Goal: Task Accomplishment & Management: Complete application form

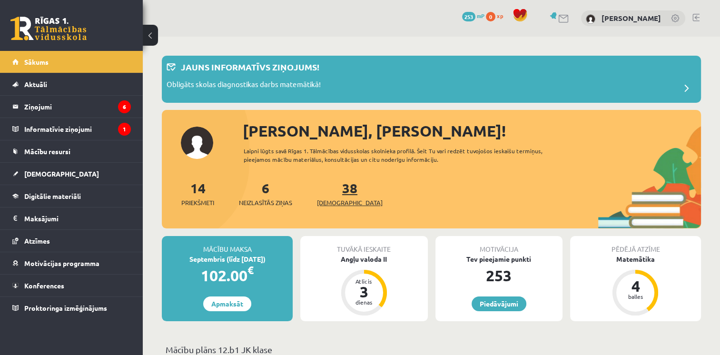
click at [330, 200] on span "[DEMOGRAPHIC_DATA]" at bounding box center [350, 203] width 66 height 10
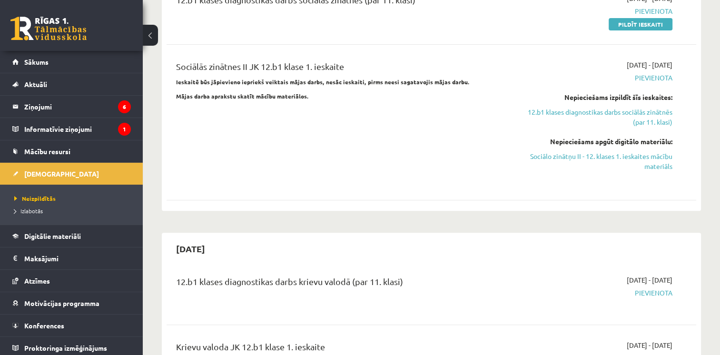
scroll to position [476, 0]
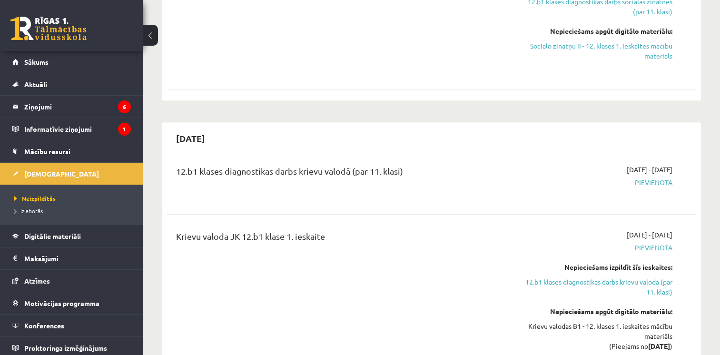
drag, startPoint x: 447, startPoint y: 203, endPoint x: 437, endPoint y: 223, distance: 22.4
drag, startPoint x: 437, startPoint y: 223, endPoint x: 397, endPoint y: 222, distance: 40.5
click at [397, 230] on div "Krievu valoda JK 12.b1 klase 1. ieskaite" at bounding box center [339, 297] width 340 height 135
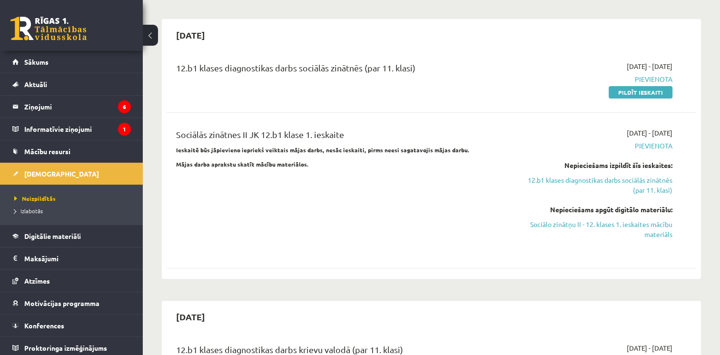
scroll to position [190, 0]
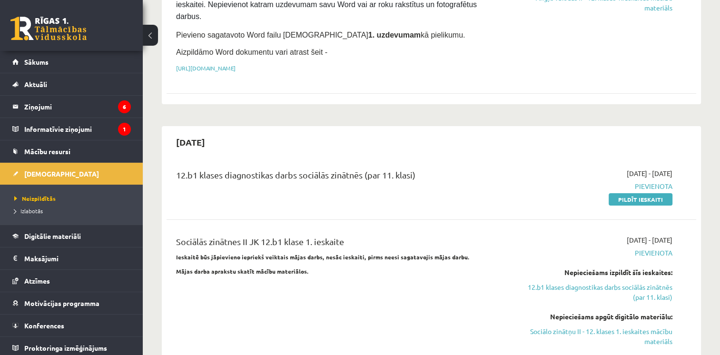
drag, startPoint x: 660, startPoint y: 178, endPoint x: 400, endPoint y: 38, distance: 295.5
click at [660, 193] on link "Pildīt ieskaiti" at bounding box center [641, 199] width 64 height 12
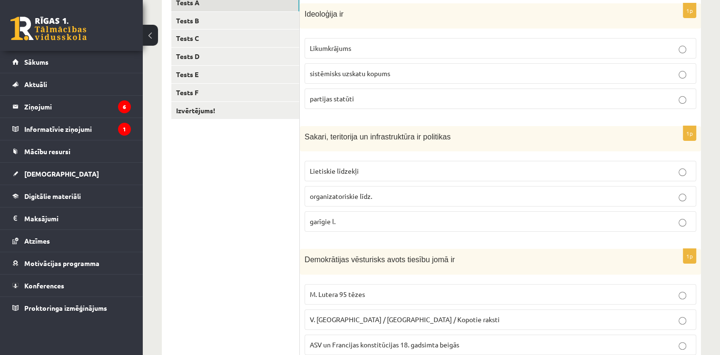
scroll to position [179, 0]
click at [720, 98] on div "12.b1 klases diagnosticējošais darbs Sociālās zinātnēs II par 11.klases mācību …" at bounding box center [432, 247] width 578 height 778
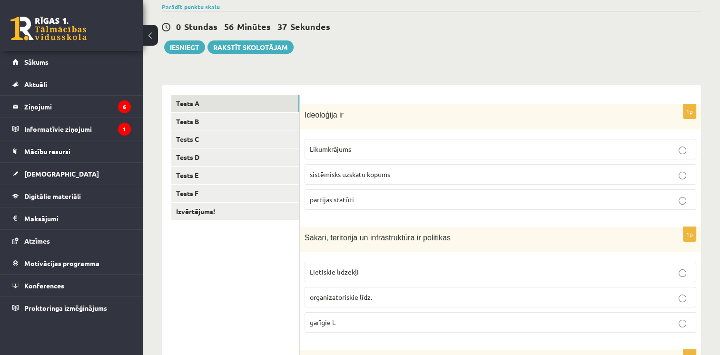
scroll to position [75, 0]
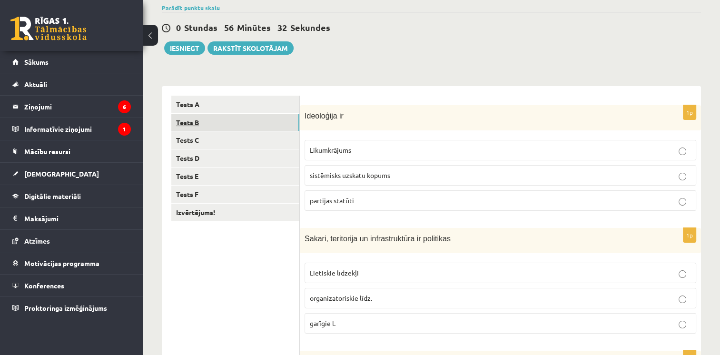
click at [193, 129] on link "Tests B" at bounding box center [235, 123] width 128 height 18
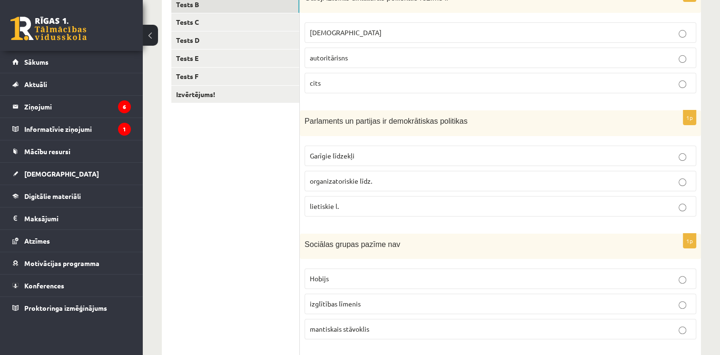
scroll to position [170, 0]
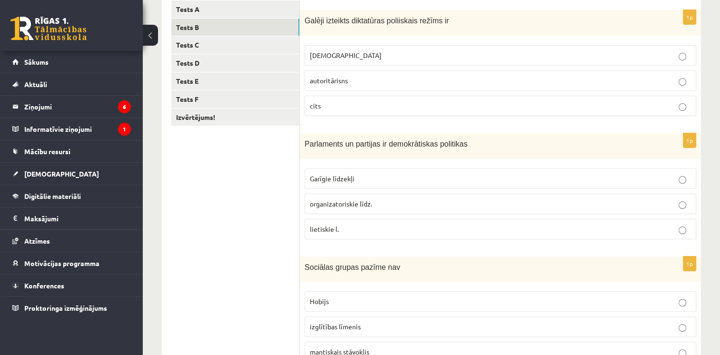
drag, startPoint x: 689, startPoint y: 50, endPoint x: 665, endPoint y: 40, distance: 26.9
click at [665, 40] on div "1p Galēji izteikts diktatūras poliiskais režīms ir totalitārisms autoritārisns …" at bounding box center [500, 67] width 401 height 114
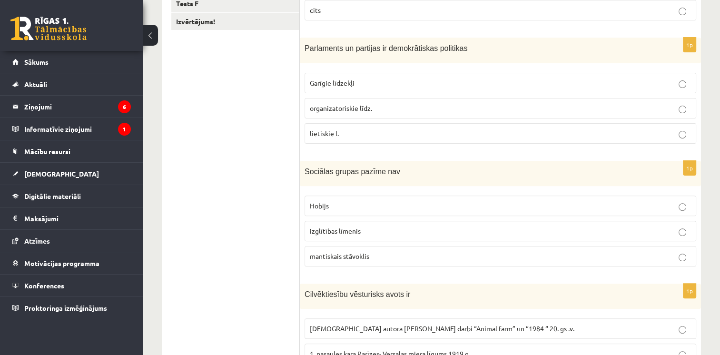
scroll to position [266, 0]
click at [688, 111] on label "organizatoriskie līdz." at bounding box center [501, 109] width 392 height 20
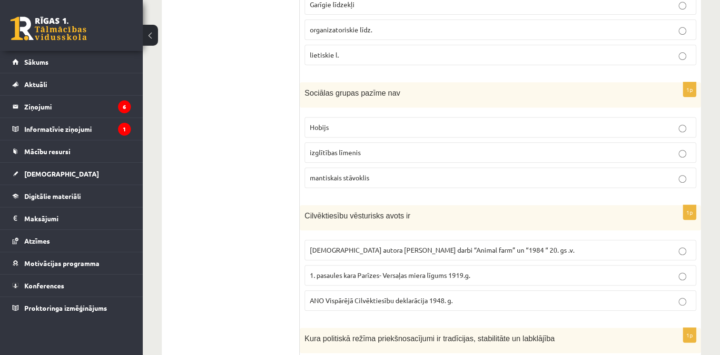
scroll to position [361, 0]
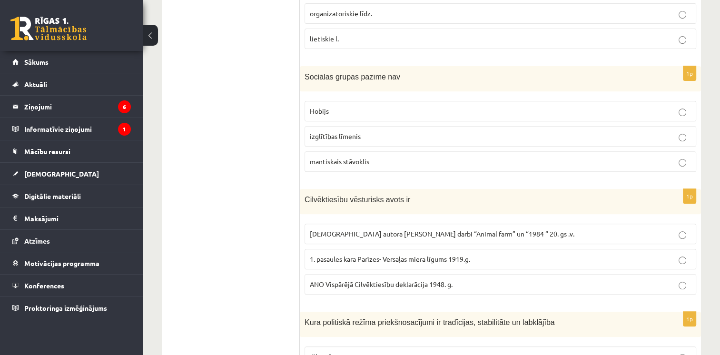
click at [678, 113] on label "Hobijs" at bounding box center [501, 111] width 392 height 20
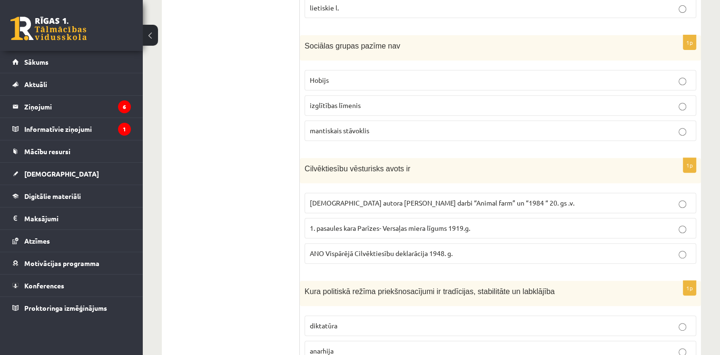
scroll to position [456, 0]
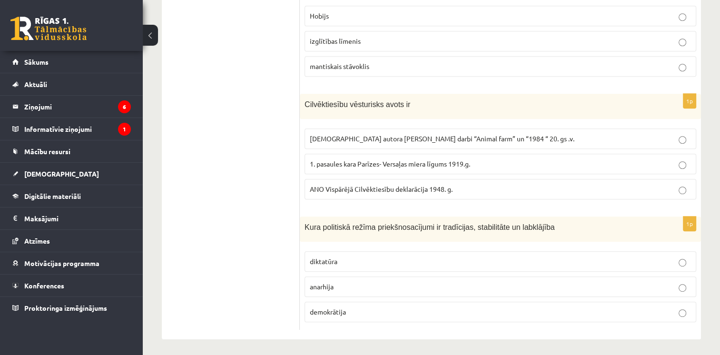
click at [617, 184] on p "ANO Vispārējā Cilvēktiesību deklarācija 1948. g." at bounding box center [500, 189] width 381 height 10
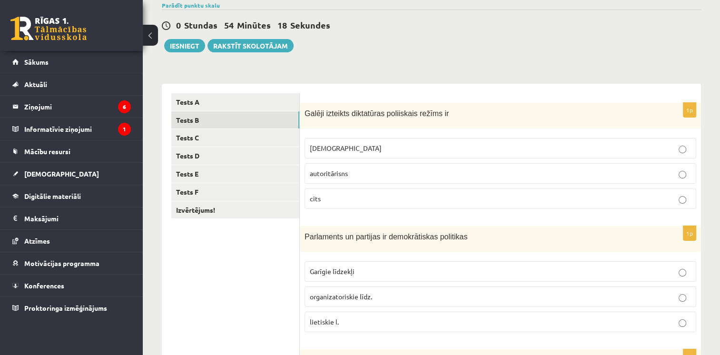
scroll to position [0, 0]
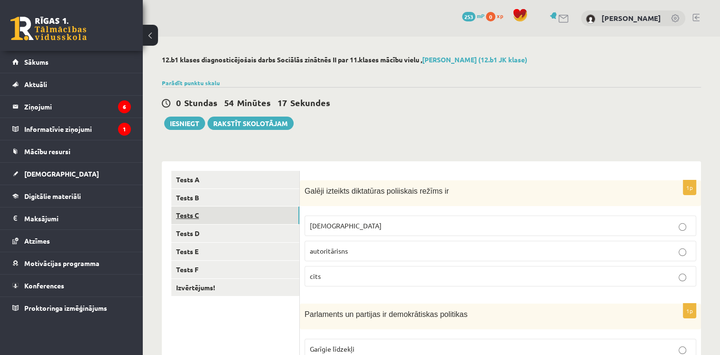
click at [188, 216] on link "Tests C" at bounding box center [235, 216] width 128 height 18
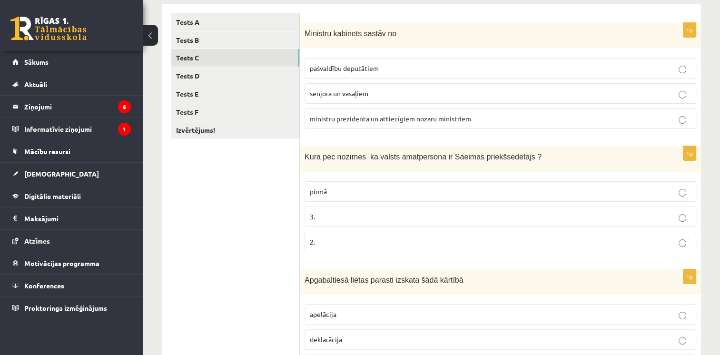
scroll to position [143, 0]
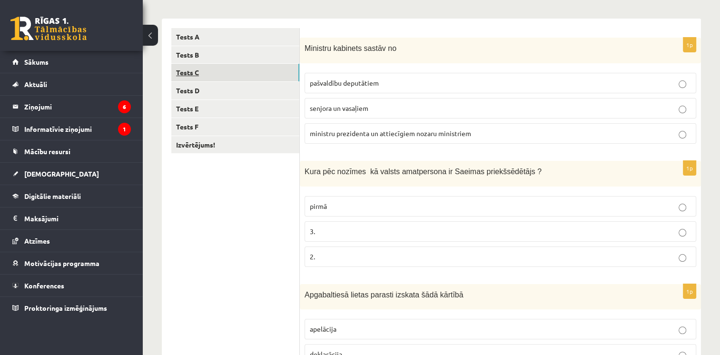
click at [193, 72] on link "Tests C" at bounding box center [235, 73] width 128 height 18
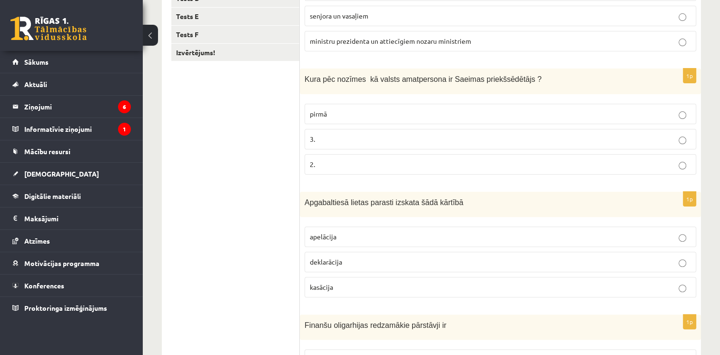
scroll to position [238, 0]
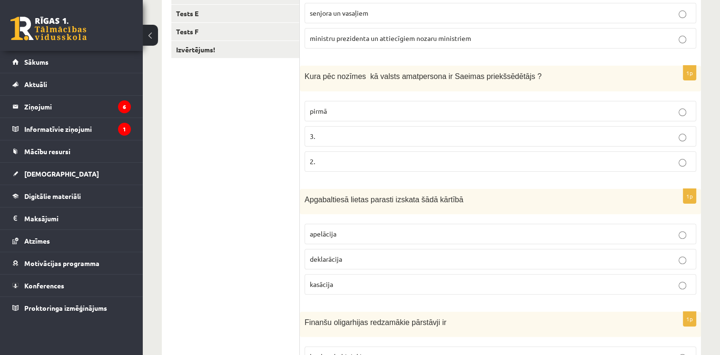
click at [680, 238] on label "apelācija" at bounding box center [501, 234] width 392 height 20
click at [682, 136] on label "3." at bounding box center [501, 136] width 392 height 20
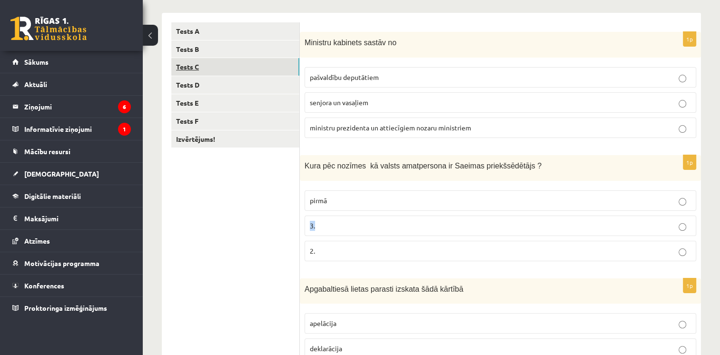
scroll to position [76, 0]
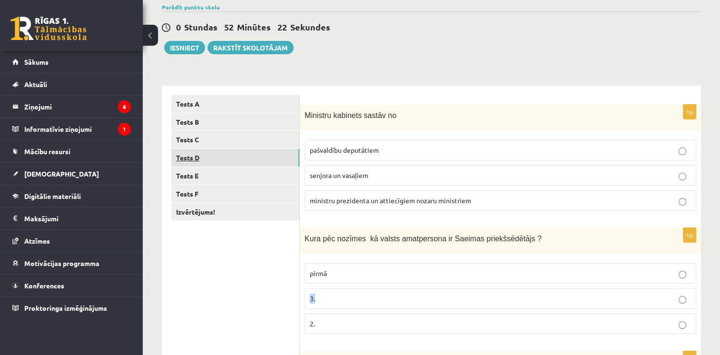
click at [196, 159] on link "Tests D" at bounding box center [235, 158] width 128 height 18
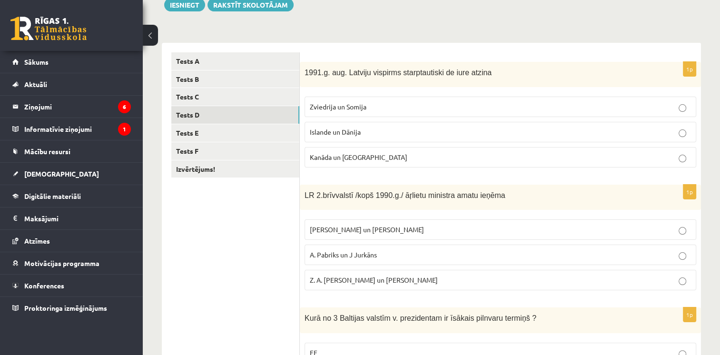
scroll to position [171, 0]
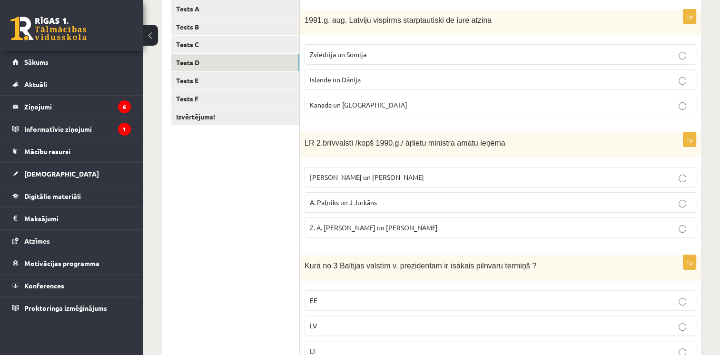
click at [684, 73] on label "Islande un Dānija" at bounding box center [501, 80] width 392 height 20
click at [690, 205] on p "A. Pabriks un J Jurkāns" at bounding box center [500, 203] width 381 height 10
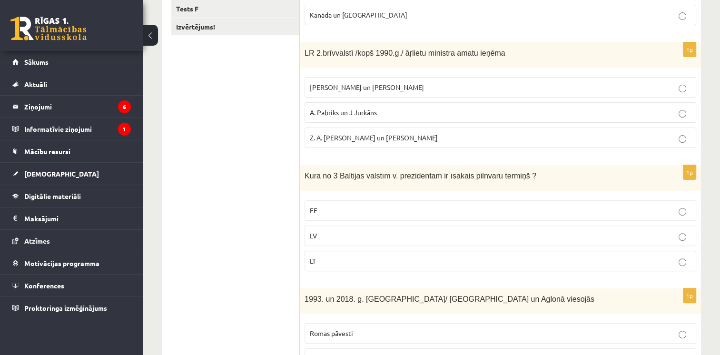
scroll to position [266, 0]
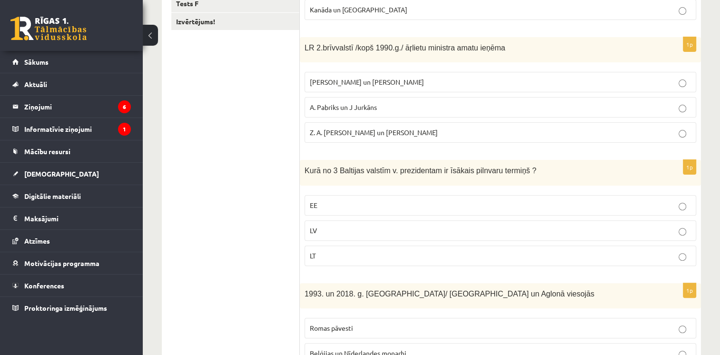
click at [684, 235] on label "LV" at bounding box center [501, 230] width 392 height 20
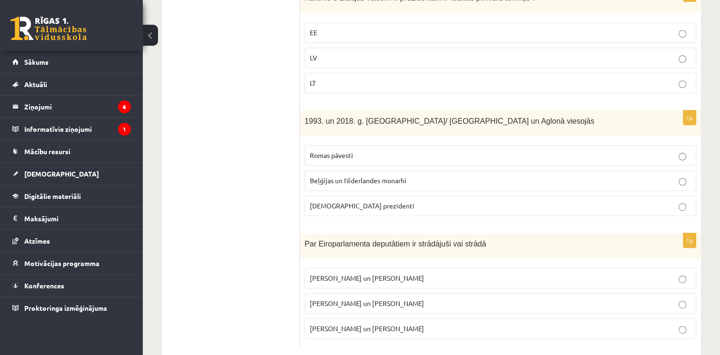
scroll to position [455, 0]
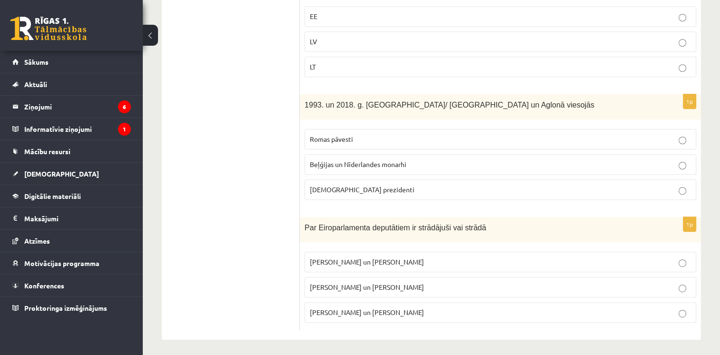
click at [677, 134] on p "Romas pāvesti" at bounding box center [500, 139] width 381 height 10
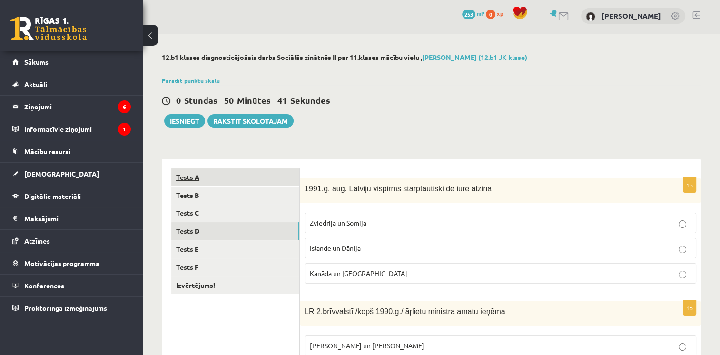
scroll to position [0, 0]
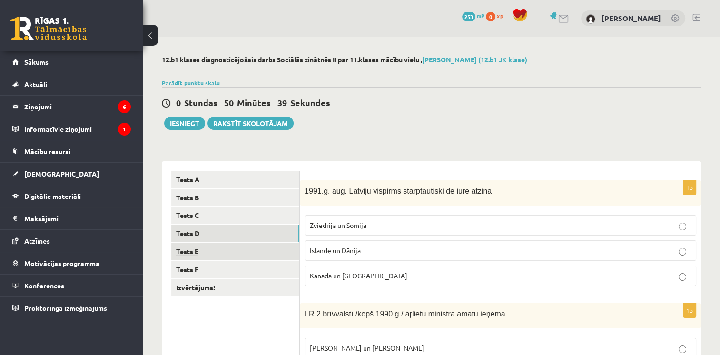
click at [200, 247] on link "Tests E" at bounding box center [235, 252] width 128 height 18
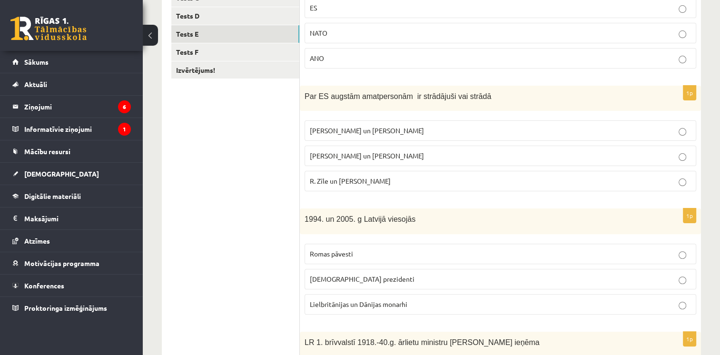
scroll to position [263, 0]
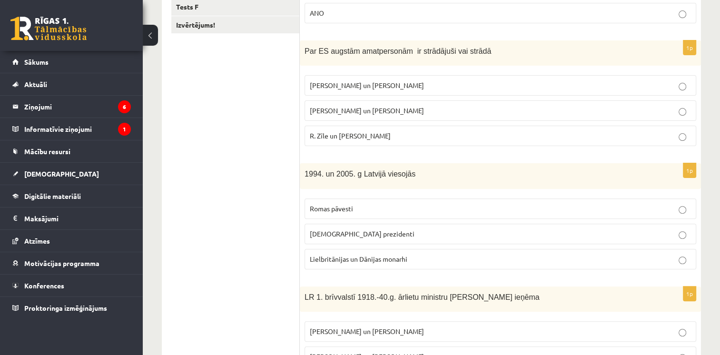
click at [679, 229] on p "ASV prezidenti" at bounding box center [500, 234] width 381 height 10
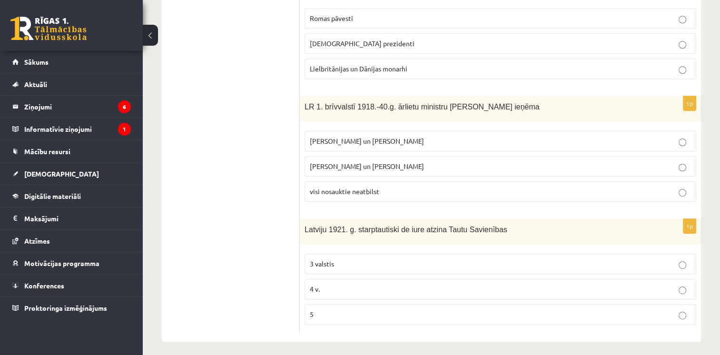
scroll to position [455, 0]
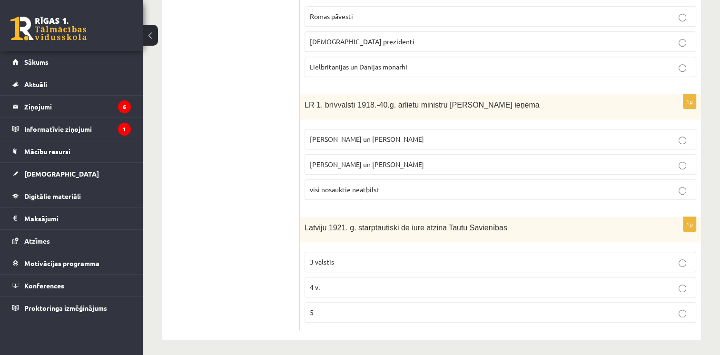
click at [634, 180] on label "visi nosauktie neatbilst" at bounding box center [501, 190] width 392 height 20
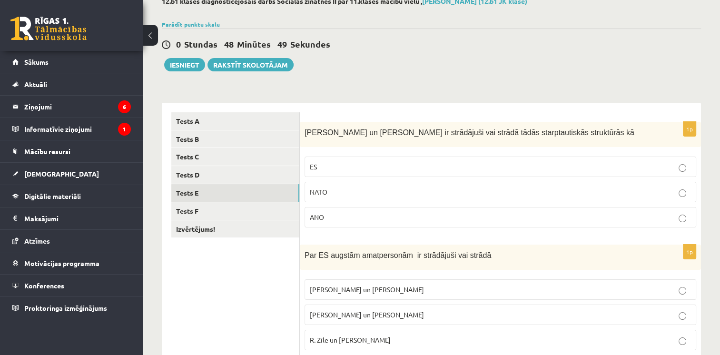
scroll to position [0, 0]
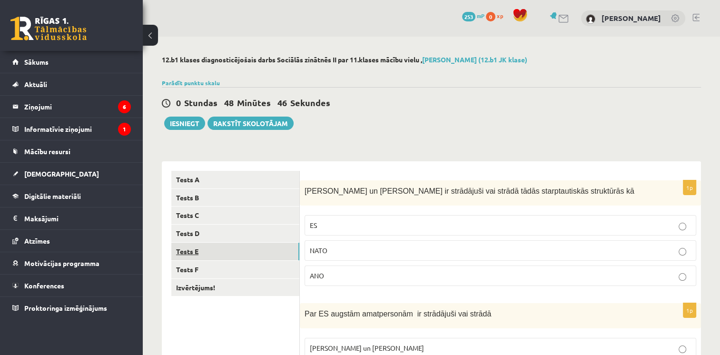
click at [199, 259] on link "Tests E" at bounding box center [235, 252] width 128 height 18
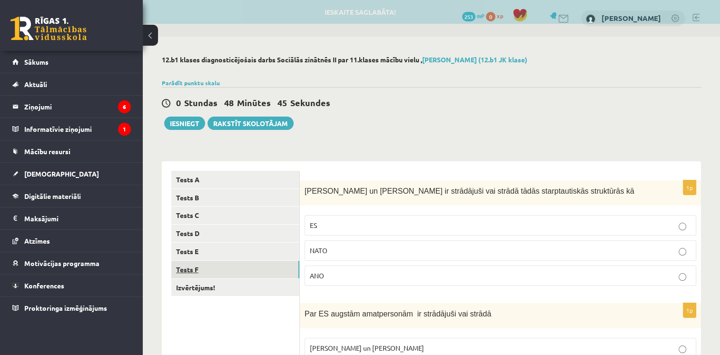
click at [195, 270] on link "Tests F" at bounding box center [235, 270] width 128 height 18
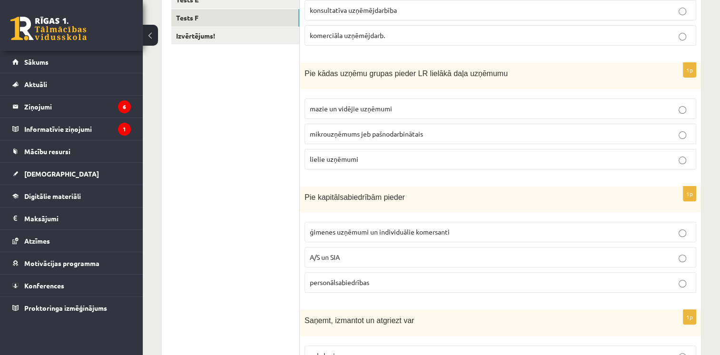
scroll to position [269, 0]
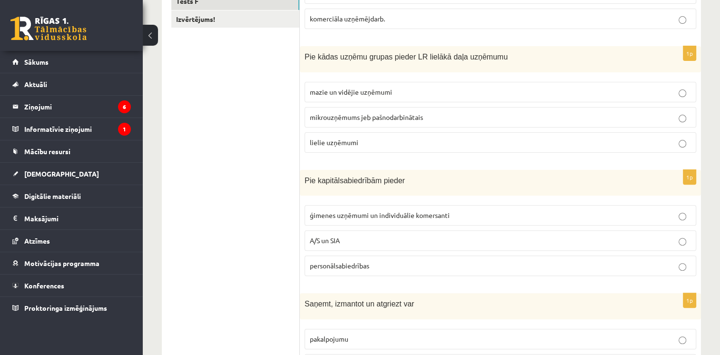
click at [687, 87] on p "mazie un vidējie uzņēmumi" at bounding box center [500, 92] width 381 height 10
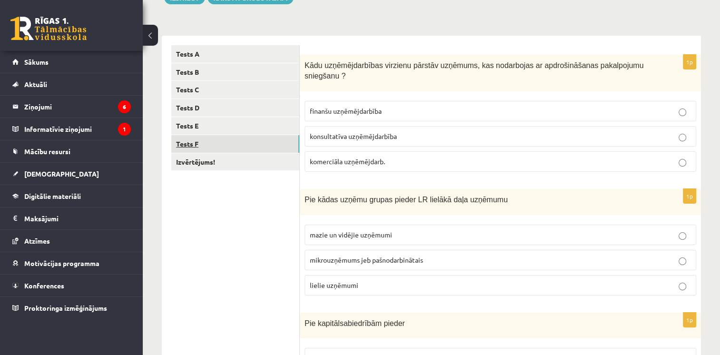
scroll to position [126, 0]
click at [201, 142] on link "Tests F" at bounding box center [235, 144] width 128 height 18
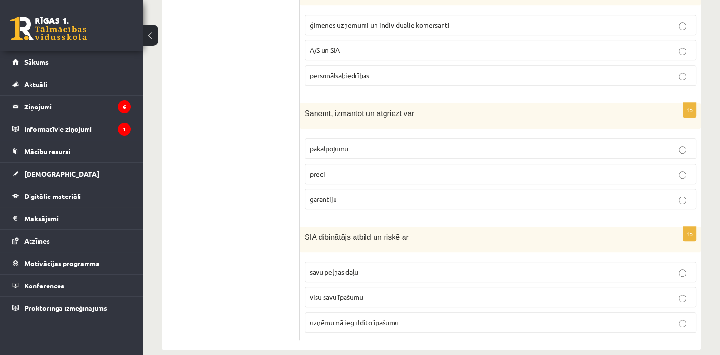
scroll to position [173, 0]
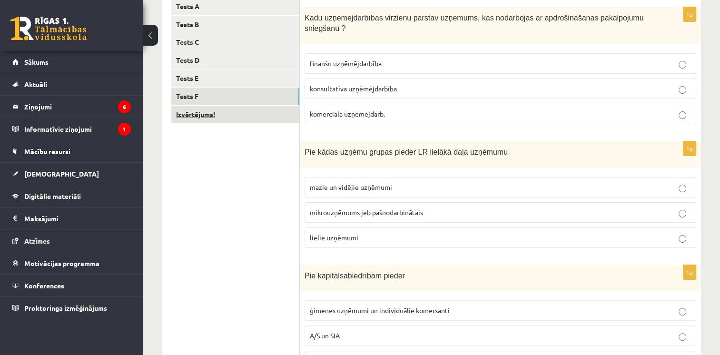
click at [179, 119] on link "Izvērtējums!" at bounding box center [235, 115] width 128 height 18
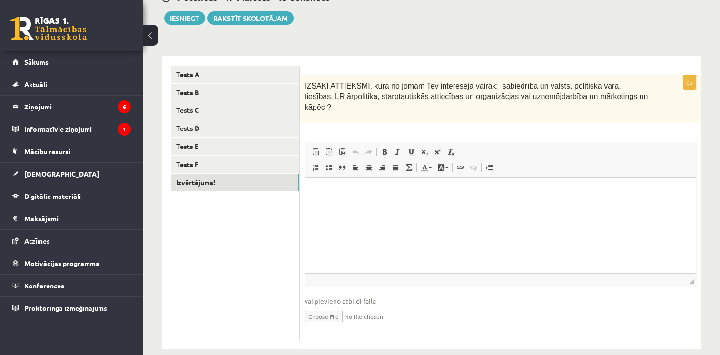
scroll to position [107, 0]
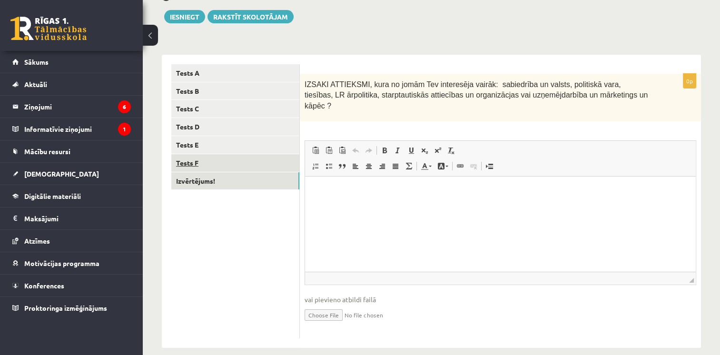
click at [202, 167] on link "Tests F" at bounding box center [235, 163] width 128 height 18
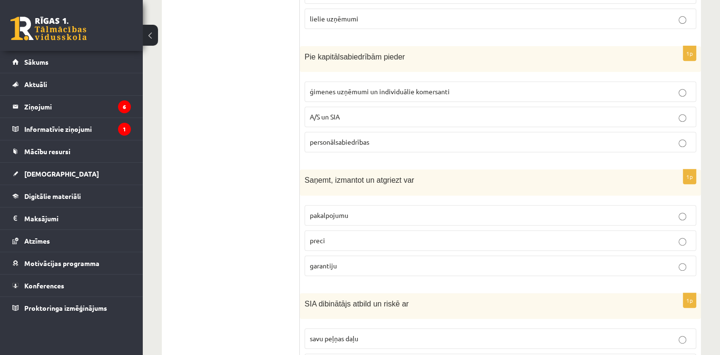
scroll to position [459, 0]
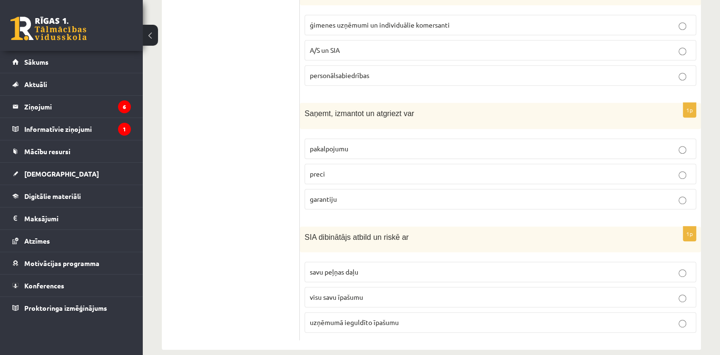
click at [676, 169] on p "preci" at bounding box center [500, 174] width 381 height 10
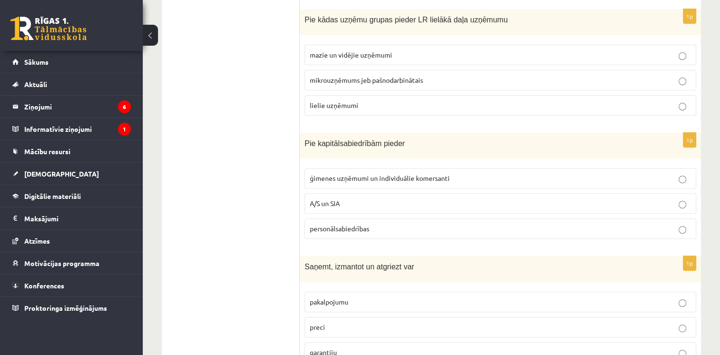
scroll to position [269, 0]
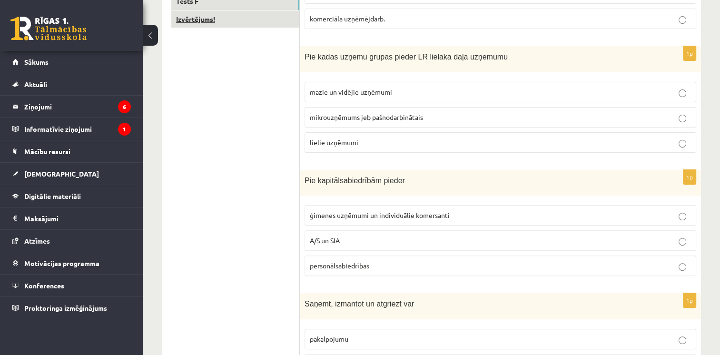
click at [190, 16] on link "Izvērtējums!" at bounding box center [235, 19] width 128 height 18
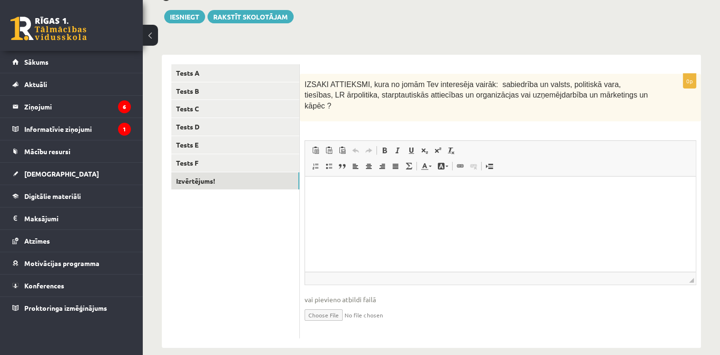
scroll to position [0, 0]
click at [336, 188] on p "Editor, wiswyg-editor-user-answer-47024863057860" at bounding box center [501, 191] width 372 height 10
click at [196, 165] on link "Tests F" at bounding box center [235, 163] width 128 height 18
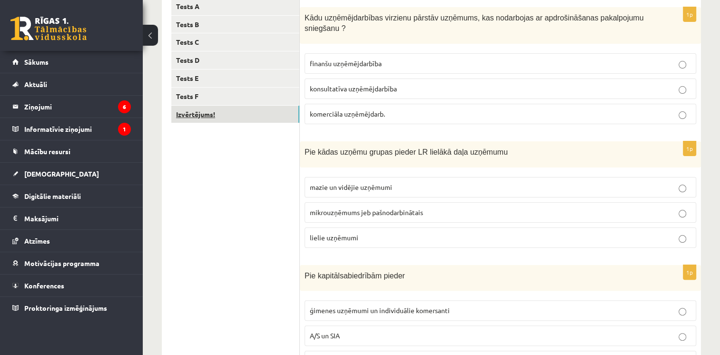
click at [208, 117] on link "Izvērtējums!" at bounding box center [235, 115] width 128 height 18
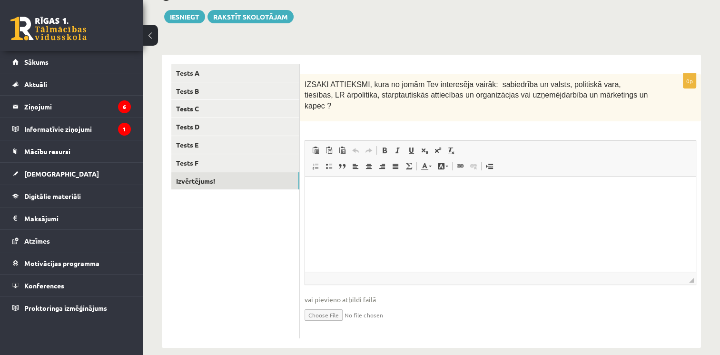
click at [399, 205] on html at bounding box center [500, 190] width 391 height 29
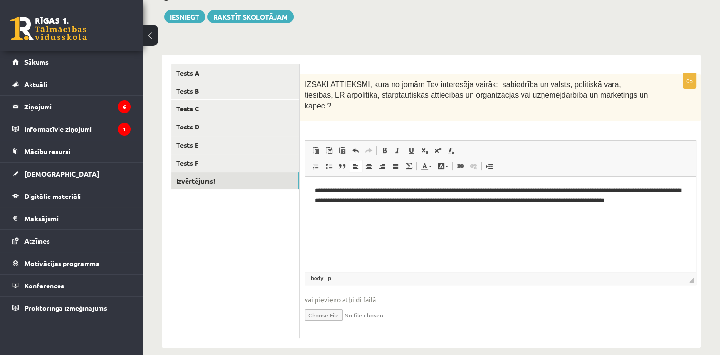
click at [386, 190] on p "**********" at bounding box center [501, 201] width 372 height 30
click at [428, 199] on p "**********" at bounding box center [501, 201] width 372 height 30
click at [194, 20] on button "Iesniegt" at bounding box center [184, 16] width 41 height 13
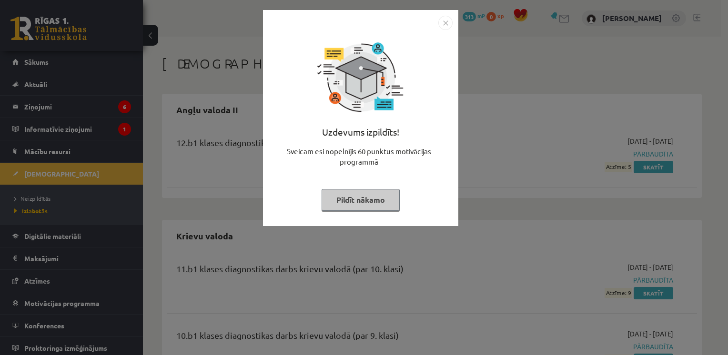
click at [448, 25] on img "Close" at bounding box center [445, 23] width 14 height 14
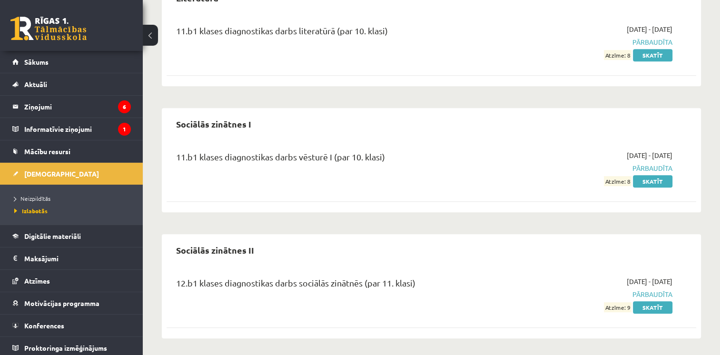
scroll to position [625, 0]
click at [648, 305] on link "Skatīt" at bounding box center [653, 306] width 40 height 12
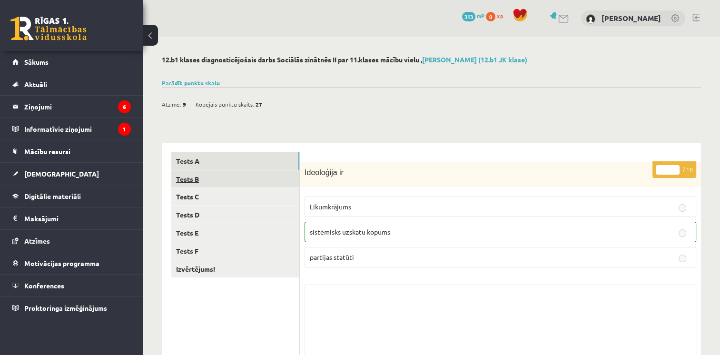
click at [196, 178] on link "Tests B" at bounding box center [235, 179] width 128 height 18
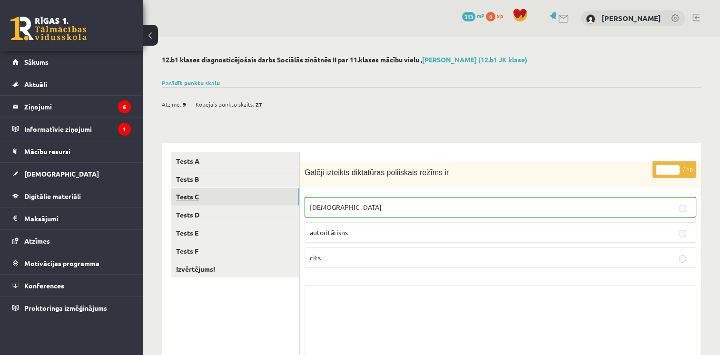
click at [198, 198] on link "Tests C" at bounding box center [235, 197] width 128 height 18
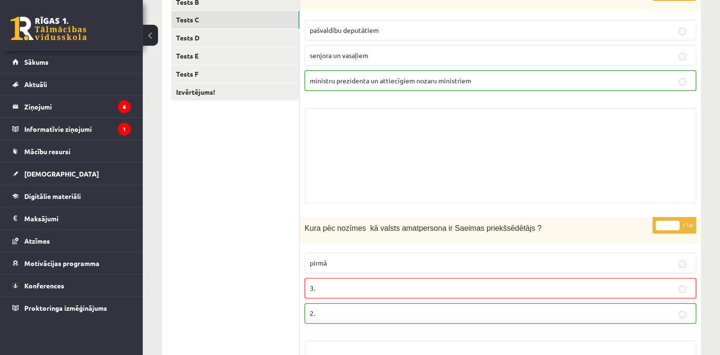
scroll to position [129, 0]
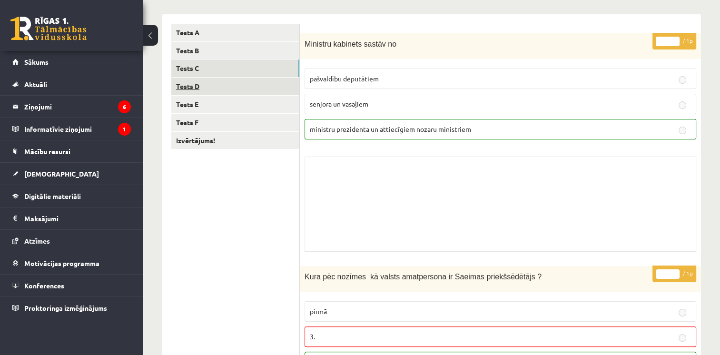
click at [191, 82] on link "Tests D" at bounding box center [235, 87] width 128 height 18
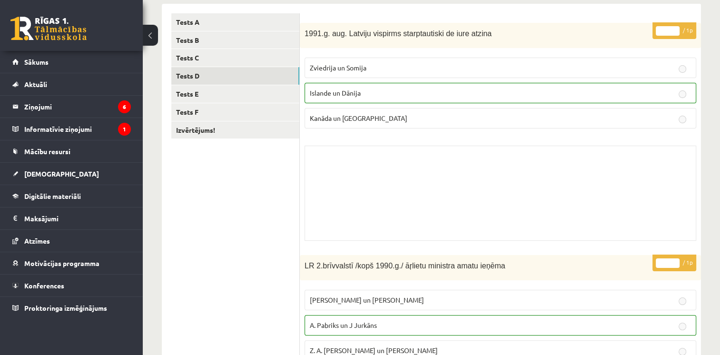
scroll to position [80, 0]
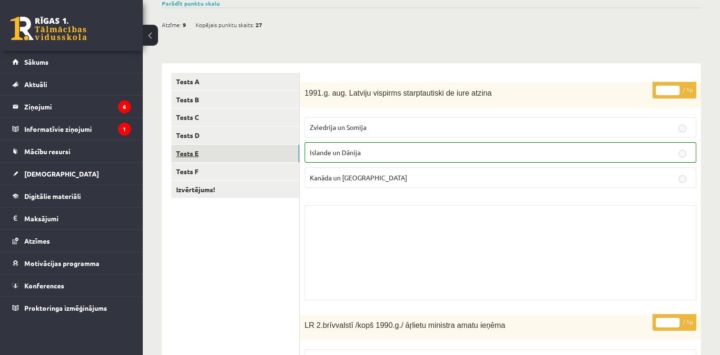
click at [181, 152] on link "Tests E" at bounding box center [235, 154] width 128 height 18
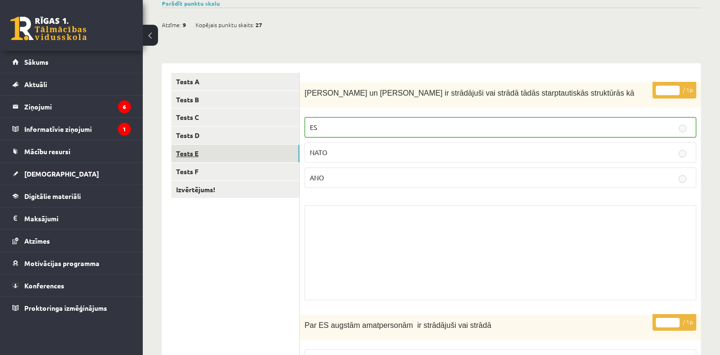
click at [190, 153] on link "Tests E" at bounding box center [235, 154] width 128 height 18
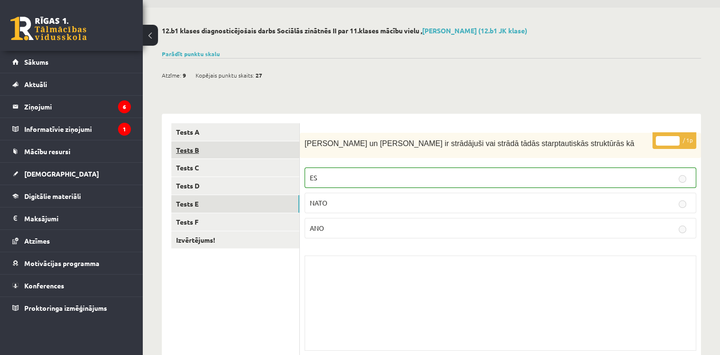
scroll to position [0, 0]
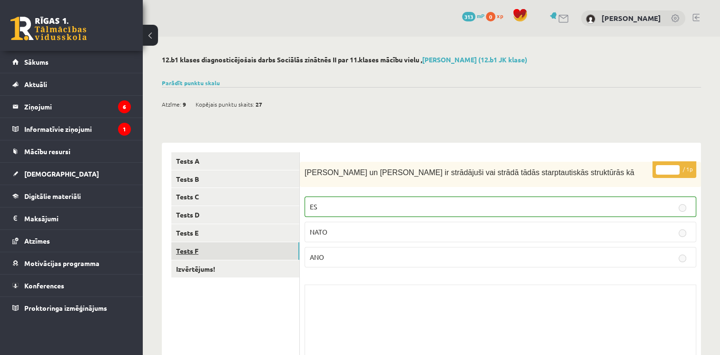
click at [188, 249] on link "Tests F" at bounding box center [235, 251] width 128 height 18
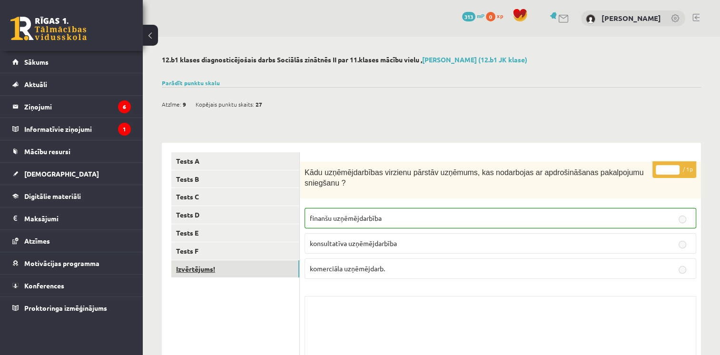
click at [194, 269] on link "Izvērtējums!" at bounding box center [235, 269] width 128 height 18
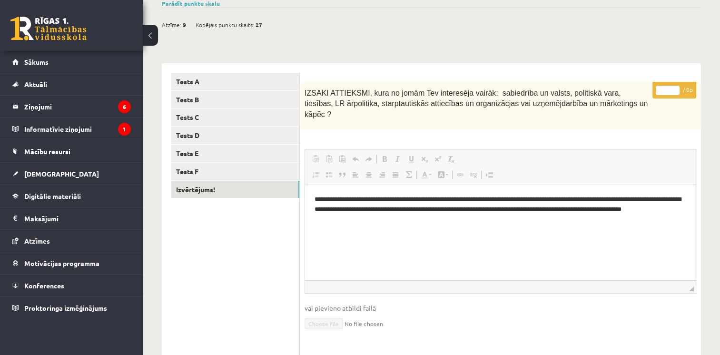
scroll to position [7, 0]
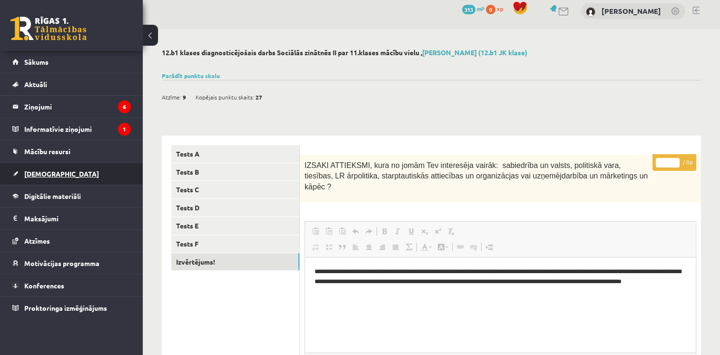
click at [70, 167] on link "[DEMOGRAPHIC_DATA]" at bounding box center [71, 174] width 119 height 22
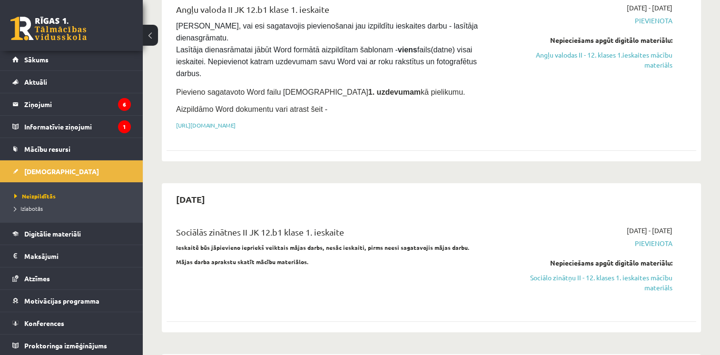
scroll to position [198, 0]
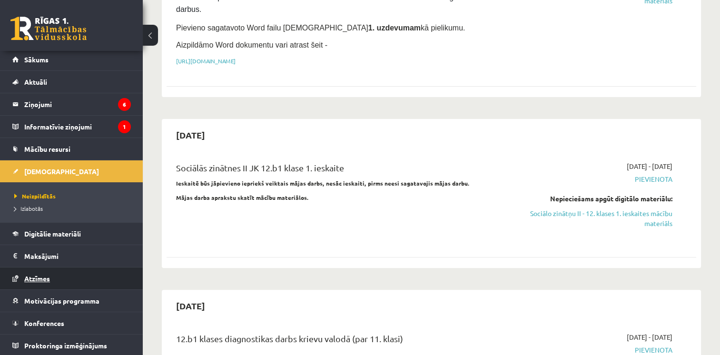
click at [38, 279] on span "Atzīmes" at bounding box center [37, 278] width 26 height 9
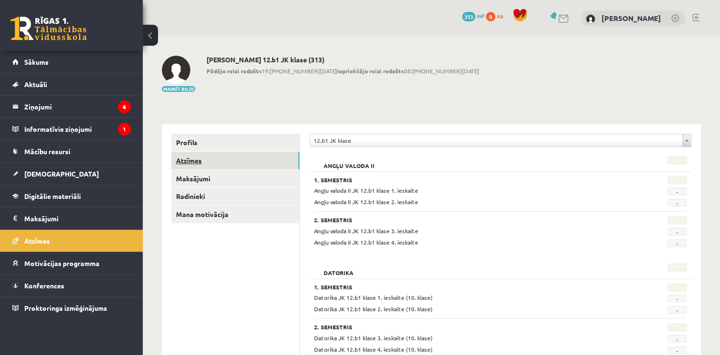
click at [197, 165] on link "Atzīmes" at bounding box center [235, 161] width 128 height 18
click at [180, 161] on link "Atzīmes" at bounding box center [235, 161] width 128 height 18
click at [182, 160] on link "Atzīmes" at bounding box center [235, 161] width 128 height 18
click at [41, 173] on span "[DEMOGRAPHIC_DATA]" at bounding box center [61, 174] width 75 height 9
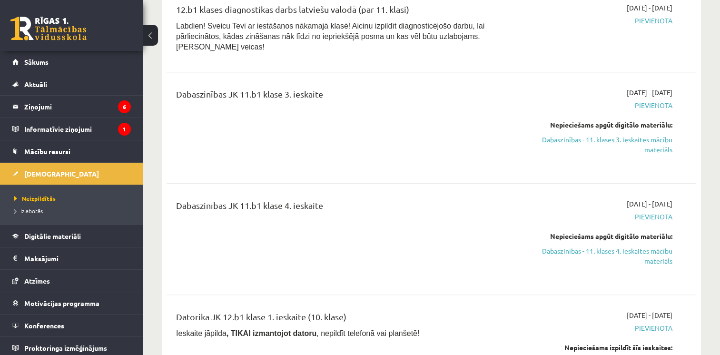
scroll to position [905, 0]
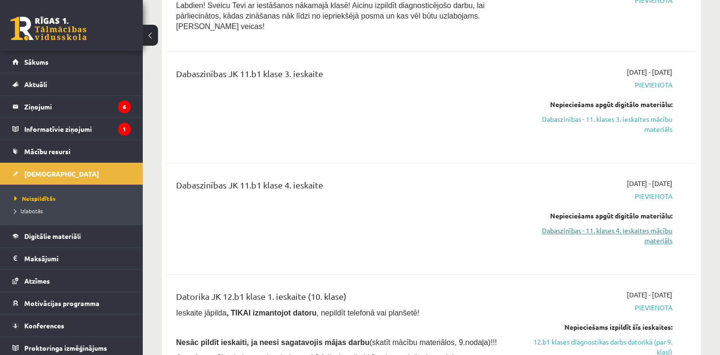
click at [629, 226] on link "Dabaszinības - 11. klases 4. ieskaites mācību materiāls" at bounding box center [595, 236] width 156 height 20
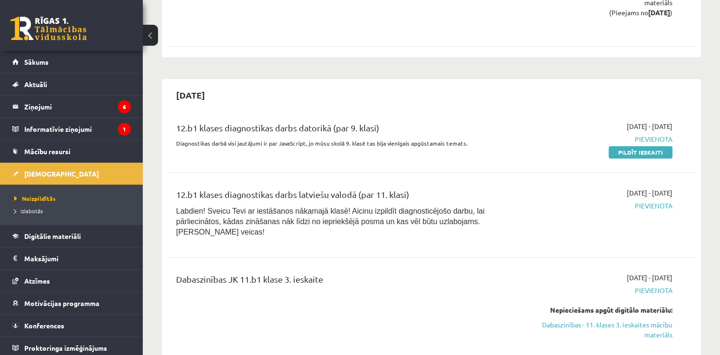
scroll to position [619, 0]
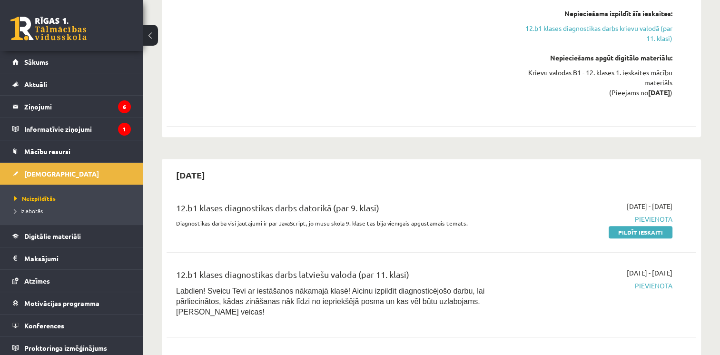
drag, startPoint x: 627, startPoint y: 202, endPoint x: 404, endPoint y: 40, distance: 276.0
click at [627, 226] on link "Pildīt ieskaiti" at bounding box center [641, 232] width 64 height 12
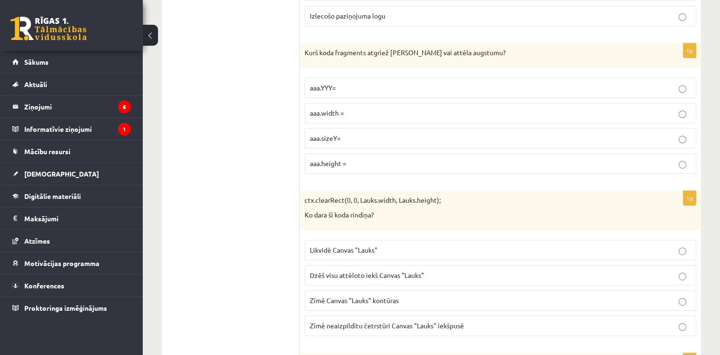
scroll to position [524, 0]
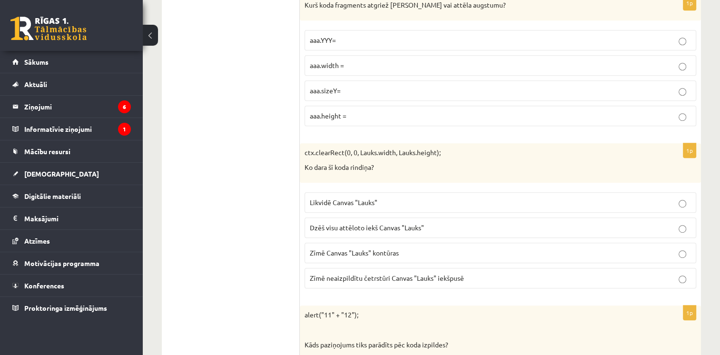
click at [686, 231] on label "Dzēš visu attēloto iekš Canvas "Lauks"" at bounding box center [501, 228] width 392 height 20
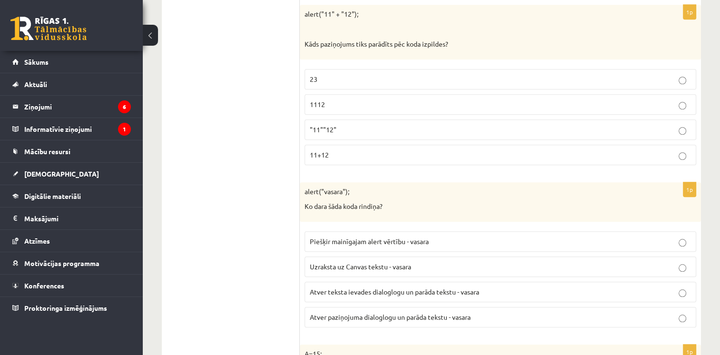
scroll to position [809, 0]
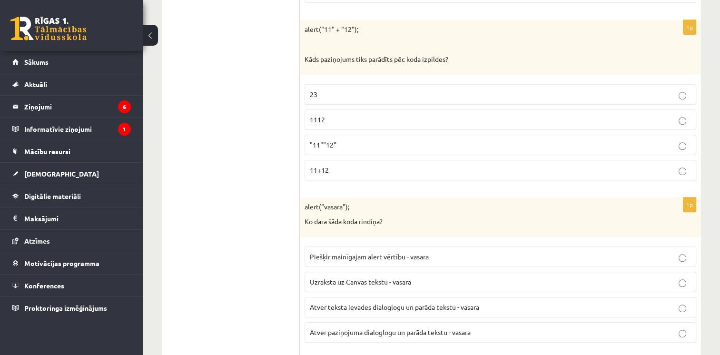
click at [493, 304] on fieldset "Piešķir mainīgajam alert vērtību - vasara Uzraksta uz Canvas tekstu - vasara At…" at bounding box center [501, 294] width 392 height 104
click at [676, 115] on p "1112" at bounding box center [500, 120] width 381 height 10
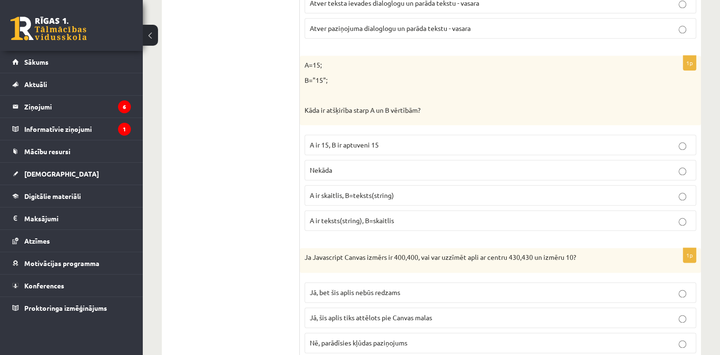
scroll to position [1143, 0]
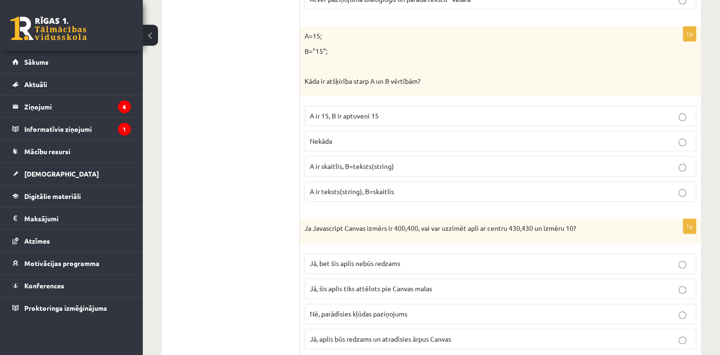
click at [686, 170] on label "A ir skaitlis, B=teksts(string)" at bounding box center [501, 166] width 392 height 20
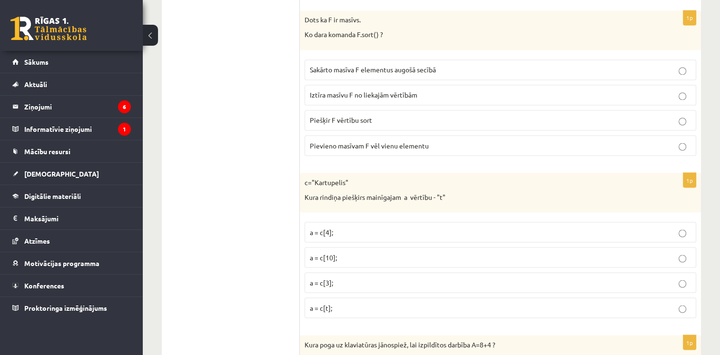
scroll to position [1693, 0]
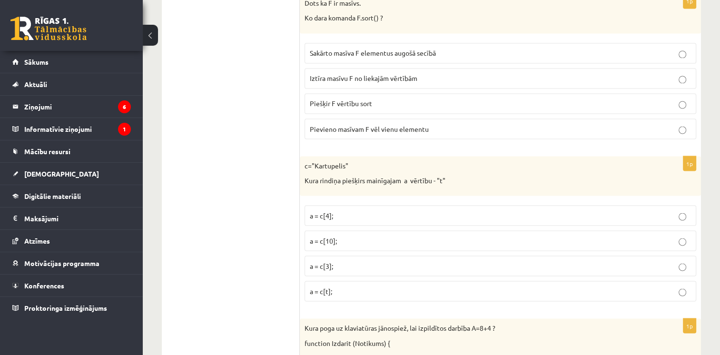
click at [678, 45] on label "Sakārto masīva F elementus augošā secībā" at bounding box center [501, 53] width 392 height 20
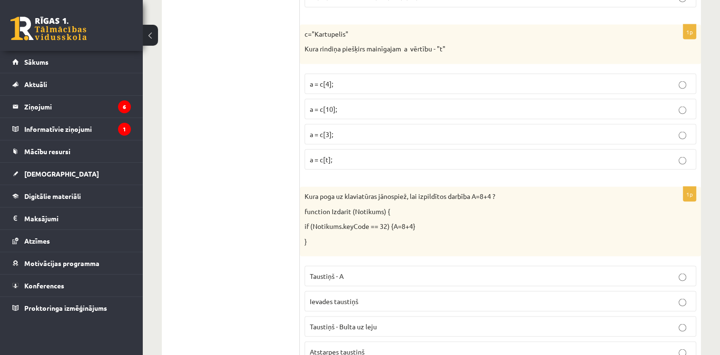
scroll to position [1836, 0]
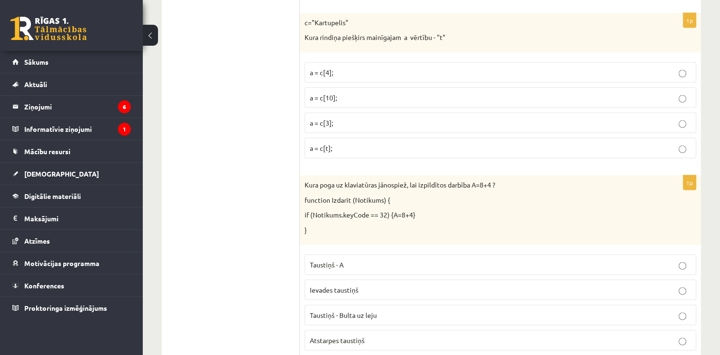
click at [684, 123] on label "a = c[3];" at bounding box center [501, 123] width 392 height 20
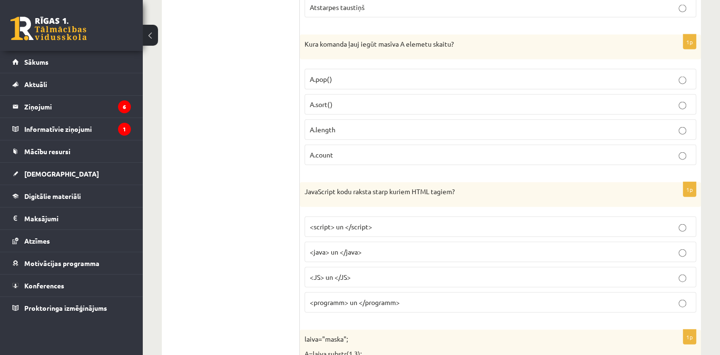
scroll to position [2196, 0]
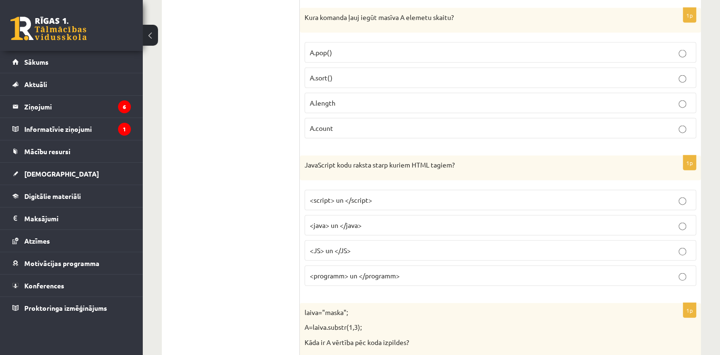
click at [681, 100] on label "A.length" at bounding box center [501, 103] width 392 height 20
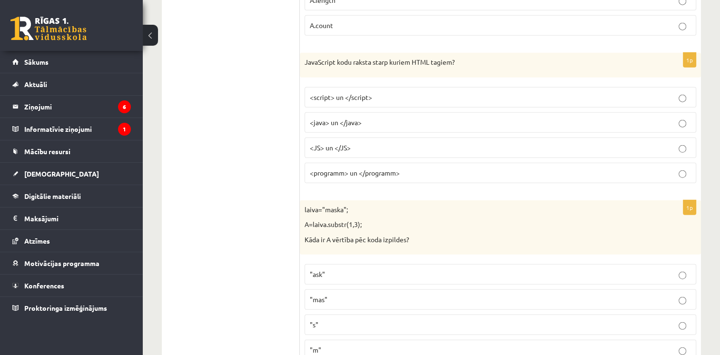
scroll to position [2323, 0]
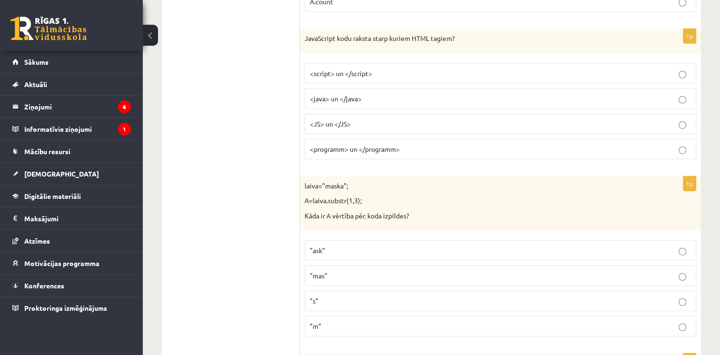
drag, startPoint x: 688, startPoint y: 69, endPoint x: 691, endPoint y: 54, distance: 15.1
click at [688, 63] on label "<script> un </script>" at bounding box center [501, 73] width 392 height 20
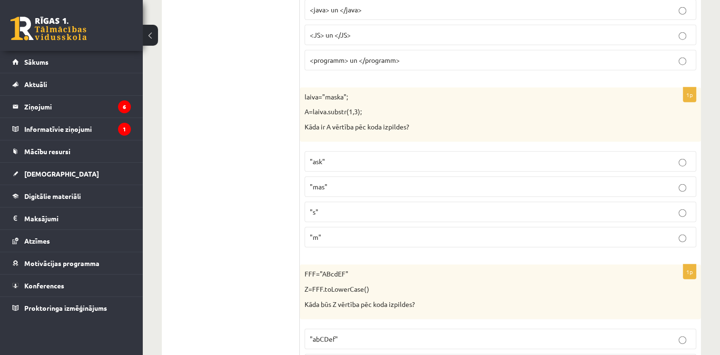
scroll to position [2418, 0]
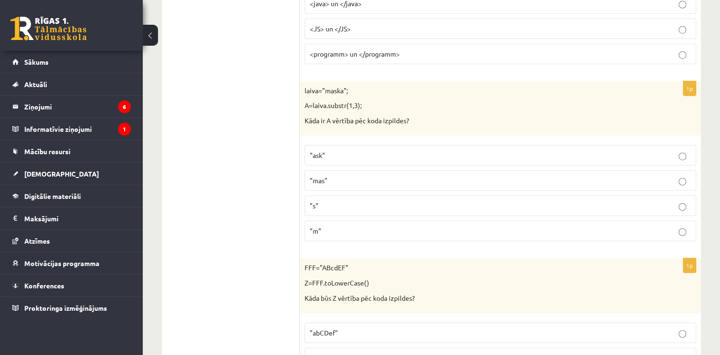
click at [682, 151] on label ""ask"" at bounding box center [501, 155] width 392 height 20
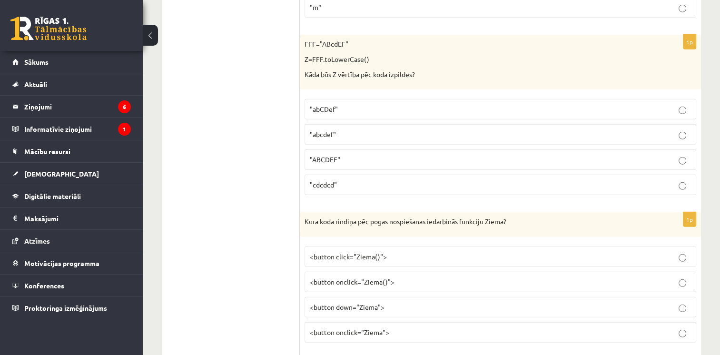
scroll to position [2656, 0]
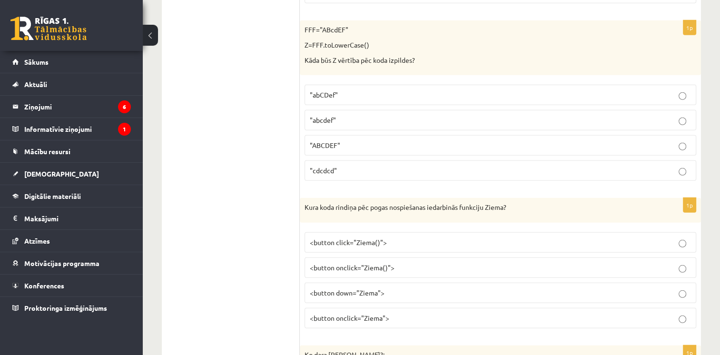
click at [680, 114] on label ""abcdef"" at bounding box center [501, 120] width 392 height 20
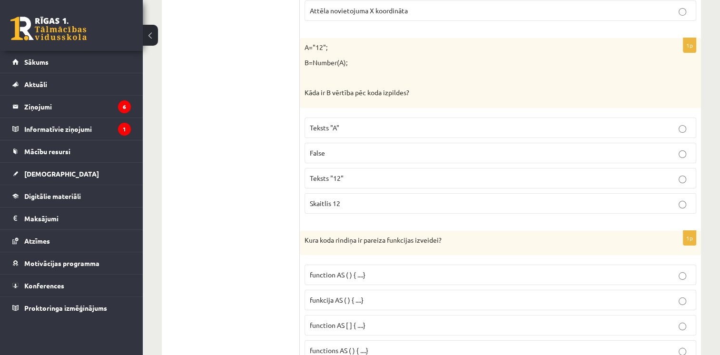
scroll to position [3465, 0]
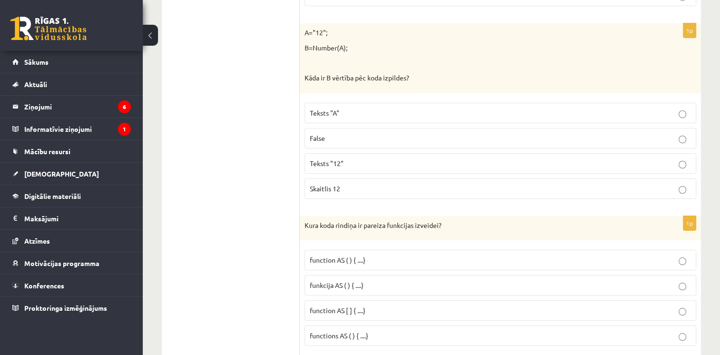
click at [674, 184] on p "Skaitlis 12" at bounding box center [500, 189] width 381 height 10
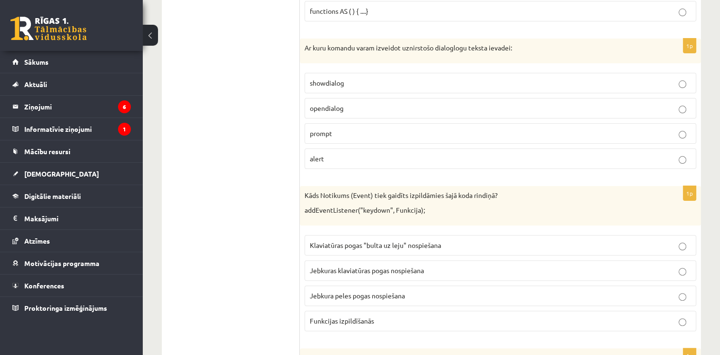
scroll to position [3799, 0]
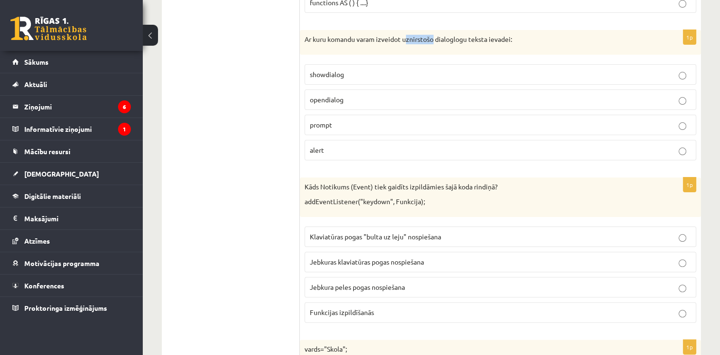
drag, startPoint x: 409, startPoint y: 22, endPoint x: 434, endPoint y: 27, distance: 25.3
click at [434, 35] on p "Ar kuru komandu varam izveidot uznirstošo dialoglogu teksta ievadei:" at bounding box center [477, 40] width 344 height 10
drag, startPoint x: 434, startPoint y: 27, endPoint x: 428, endPoint y: 68, distance: 41.4
click at [428, 68] on fieldset "showdialog opendialog prompt alert" at bounding box center [501, 112] width 392 height 104
drag, startPoint x: 428, startPoint y: 68, endPoint x: 416, endPoint y: 78, distance: 15.6
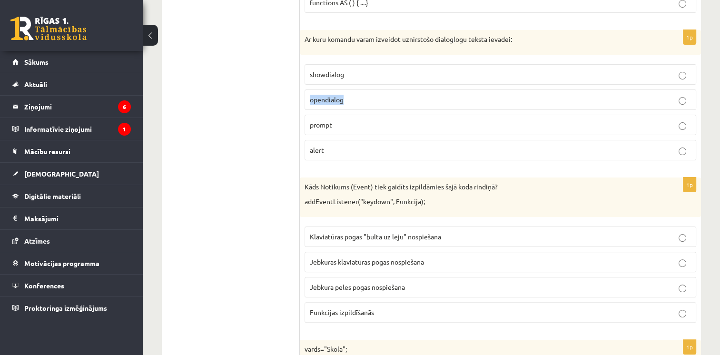
click at [416, 90] on label "opendialog" at bounding box center [501, 100] width 392 height 20
click at [629, 120] on p "prompt" at bounding box center [500, 125] width 381 height 10
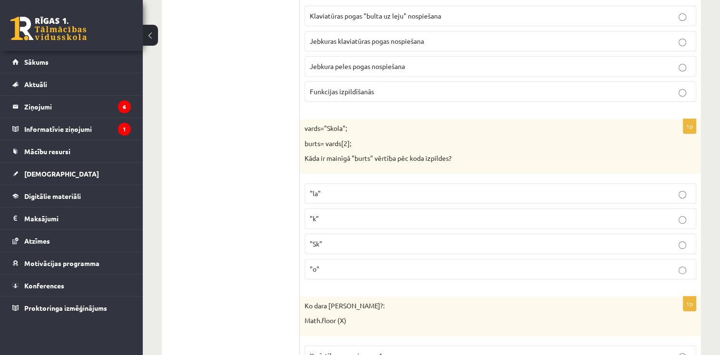
scroll to position [4036, 0]
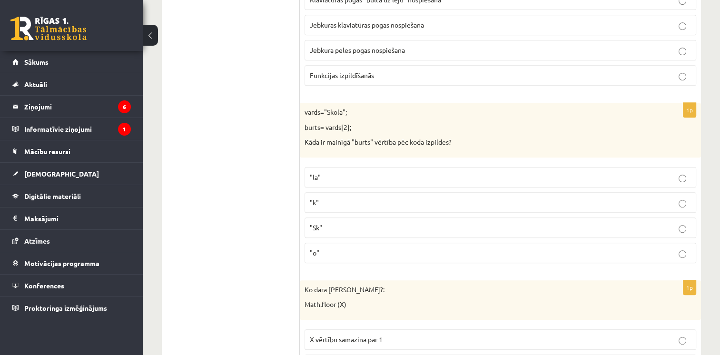
click at [319, 223] on span ""Sk"" at bounding box center [316, 227] width 12 height 9
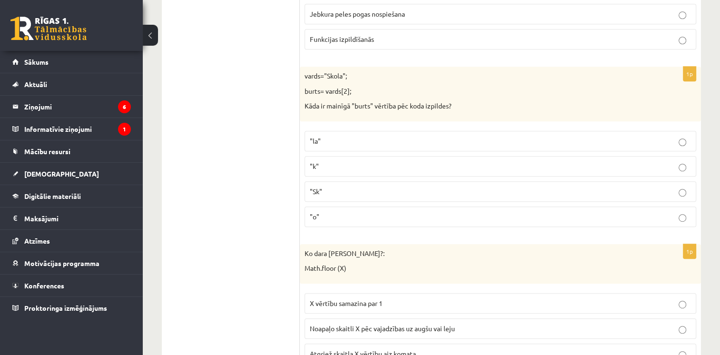
scroll to position [4131, 0]
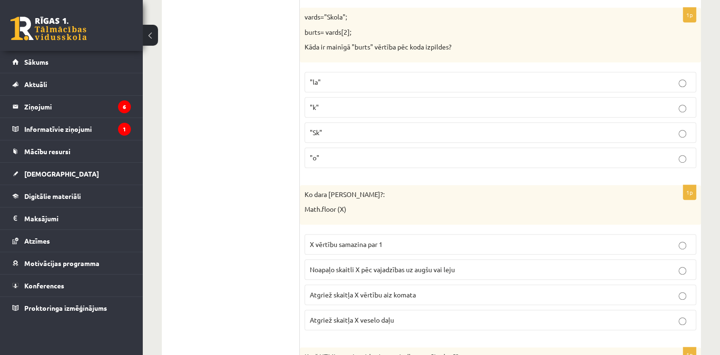
click at [314, 153] on span ""o"" at bounding box center [315, 157] width 10 height 9
drag, startPoint x: 314, startPoint y: 139, endPoint x: 252, endPoint y: 155, distance: 64.4
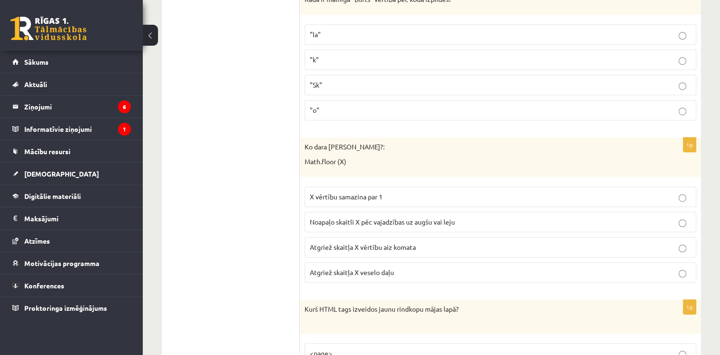
click at [324, 192] on span "X vērtību samazina par 1" at bounding box center [346, 196] width 73 height 9
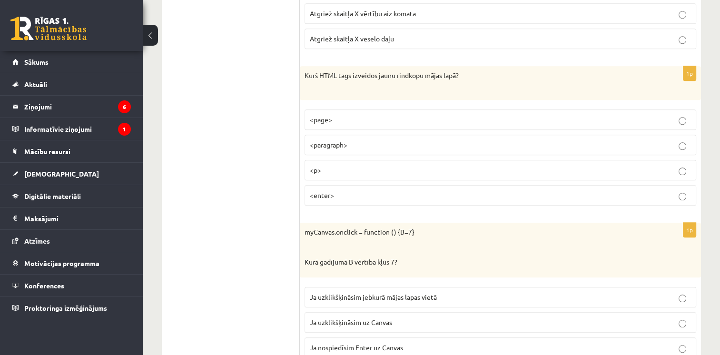
scroll to position [4417, 0]
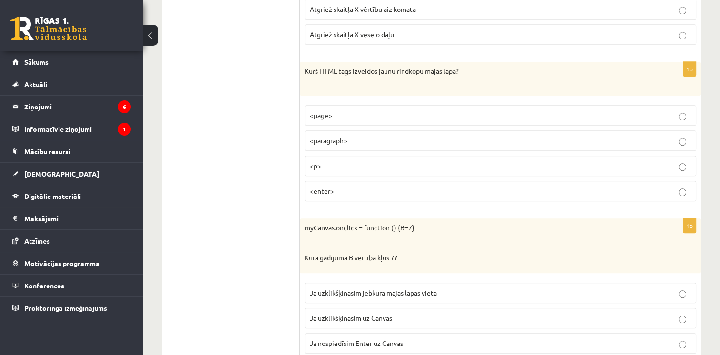
click at [320, 161] on span "<p>" at bounding box center [315, 165] width 11 height 9
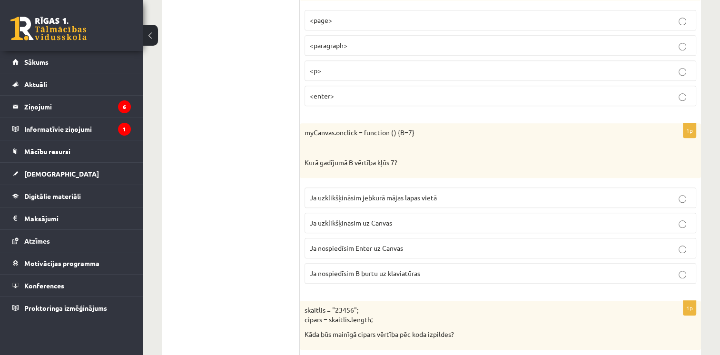
click at [336, 193] on span "Ja uzklikšķināsim jebkurā mājas lapas vietā" at bounding box center [373, 197] width 127 height 9
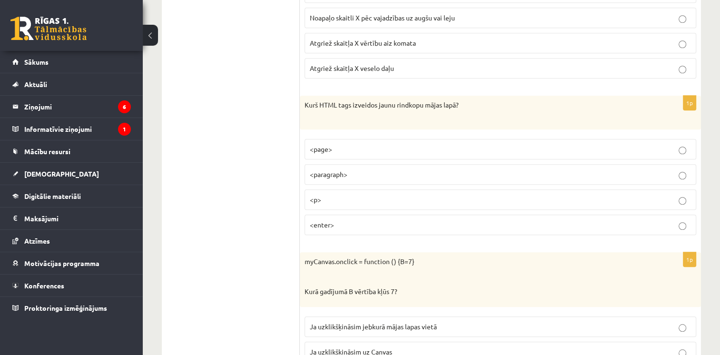
scroll to position [4369, 0]
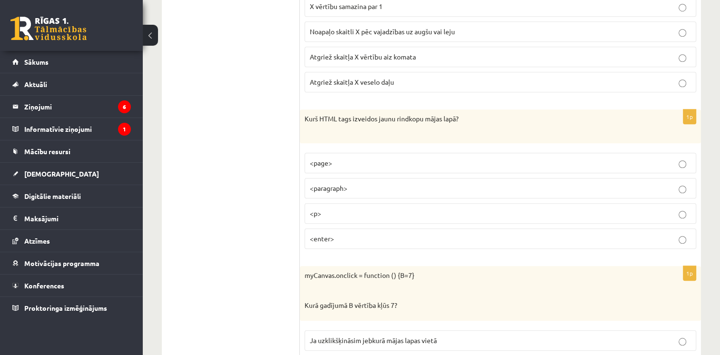
click at [329, 184] on span "<paragraph>" at bounding box center [329, 188] width 38 height 9
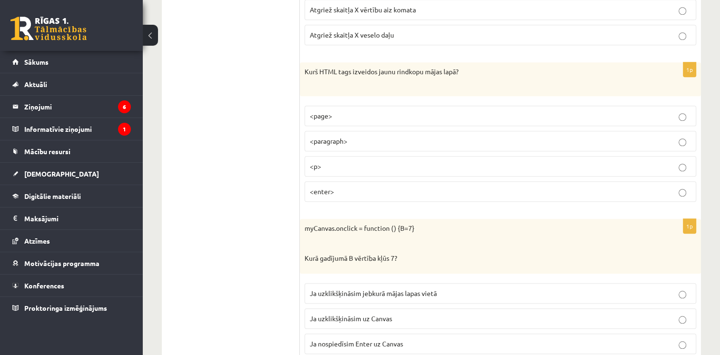
scroll to position [4417, 0]
click at [330, 161] on p "<p>" at bounding box center [500, 166] width 381 height 10
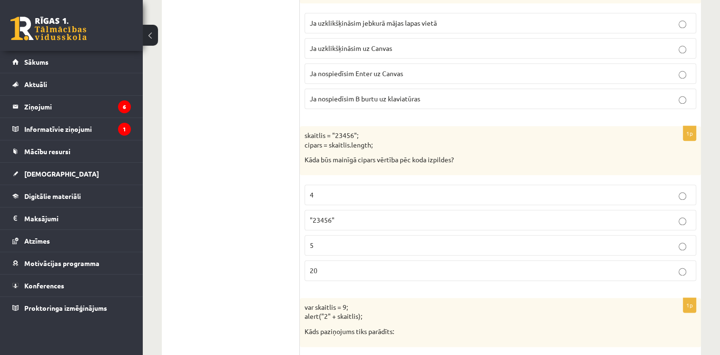
scroll to position [4702, 0]
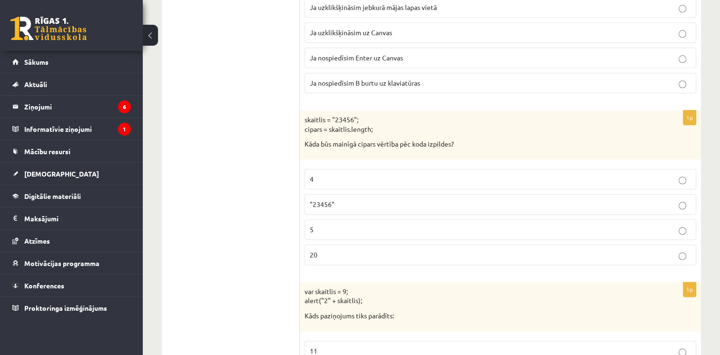
click at [336, 174] on p "4" at bounding box center [500, 179] width 381 height 10
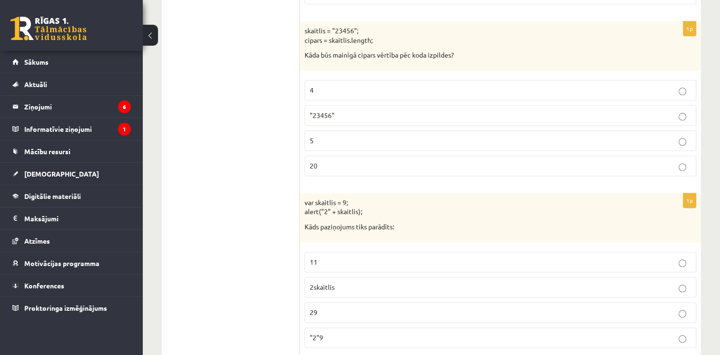
scroll to position [4798, 0]
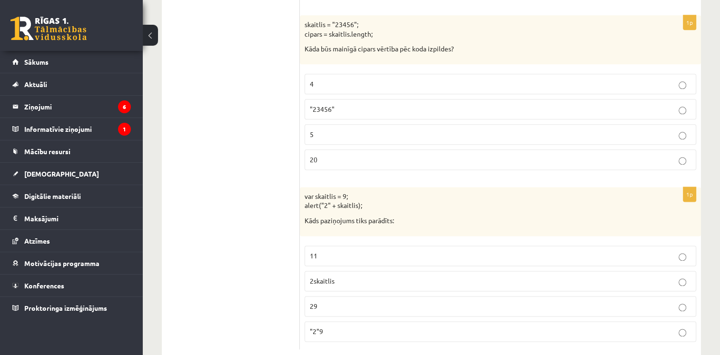
click at [342, 271] on label "2skaitlis" at bounding box center [501, 281] width 392 height 20
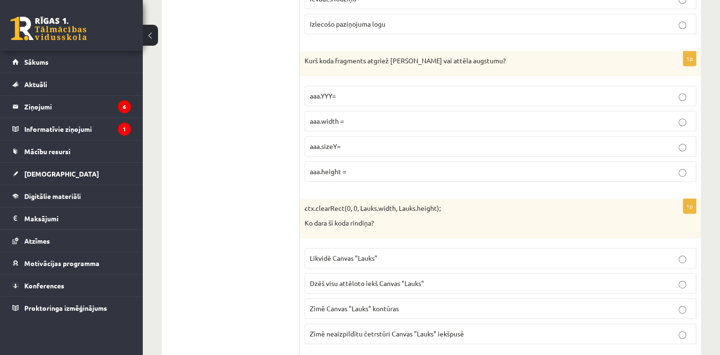
scroll to position [0, 0]
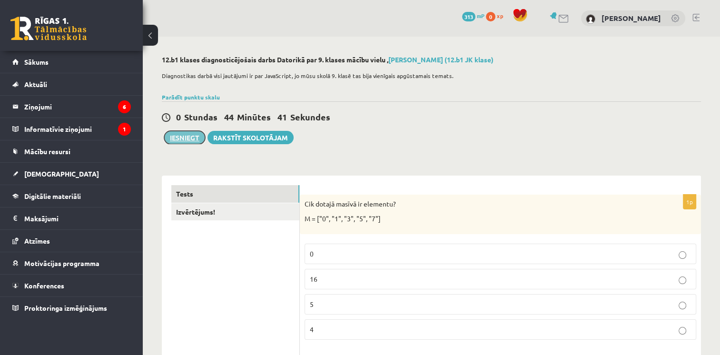
click at [183, 137] on button "Iesniegt" at bounding box center [184, 137] width 41 height 13
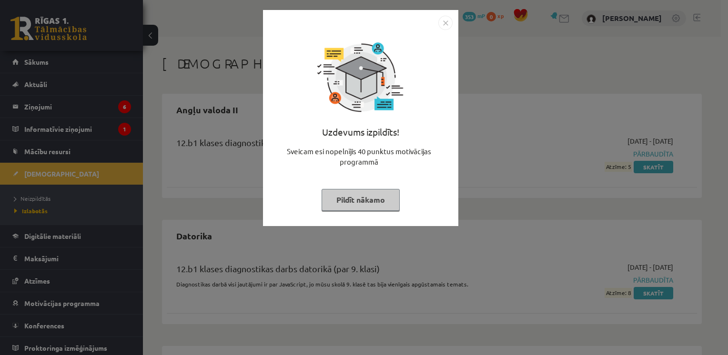
click at [347, 203] on button "Pildīt nākamo" at bounding box center [360, 200] width 78 height 22
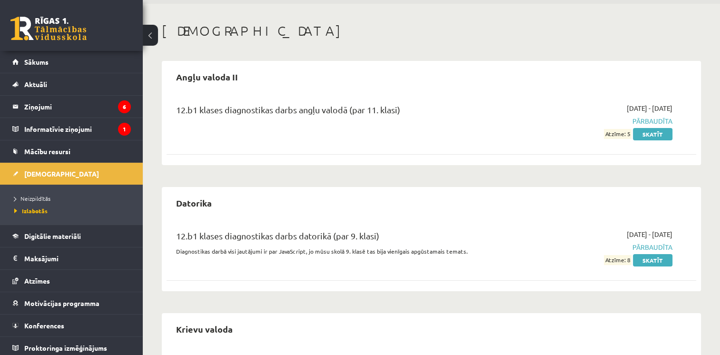
scroll to position [48, 0]
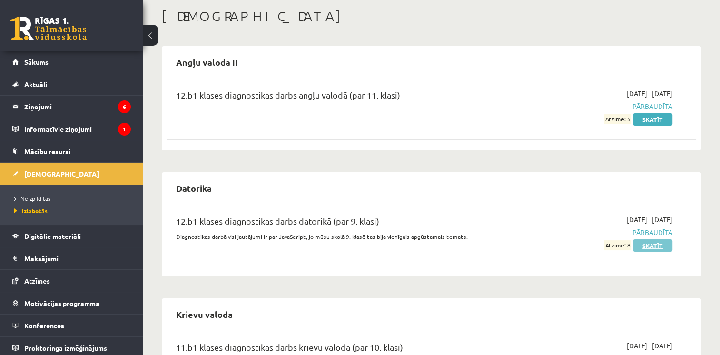
click at [659, 248] on link "Skatīt" at bounding box center [653, 246] width 40 height 12
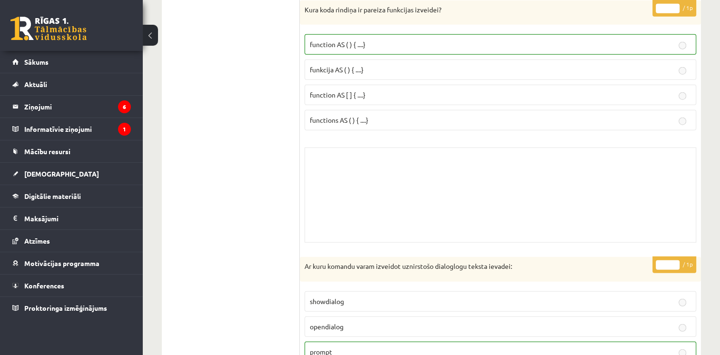
scroll to position [5826, 0]
